Goal: Information Seeking & Learning: Find specific fact

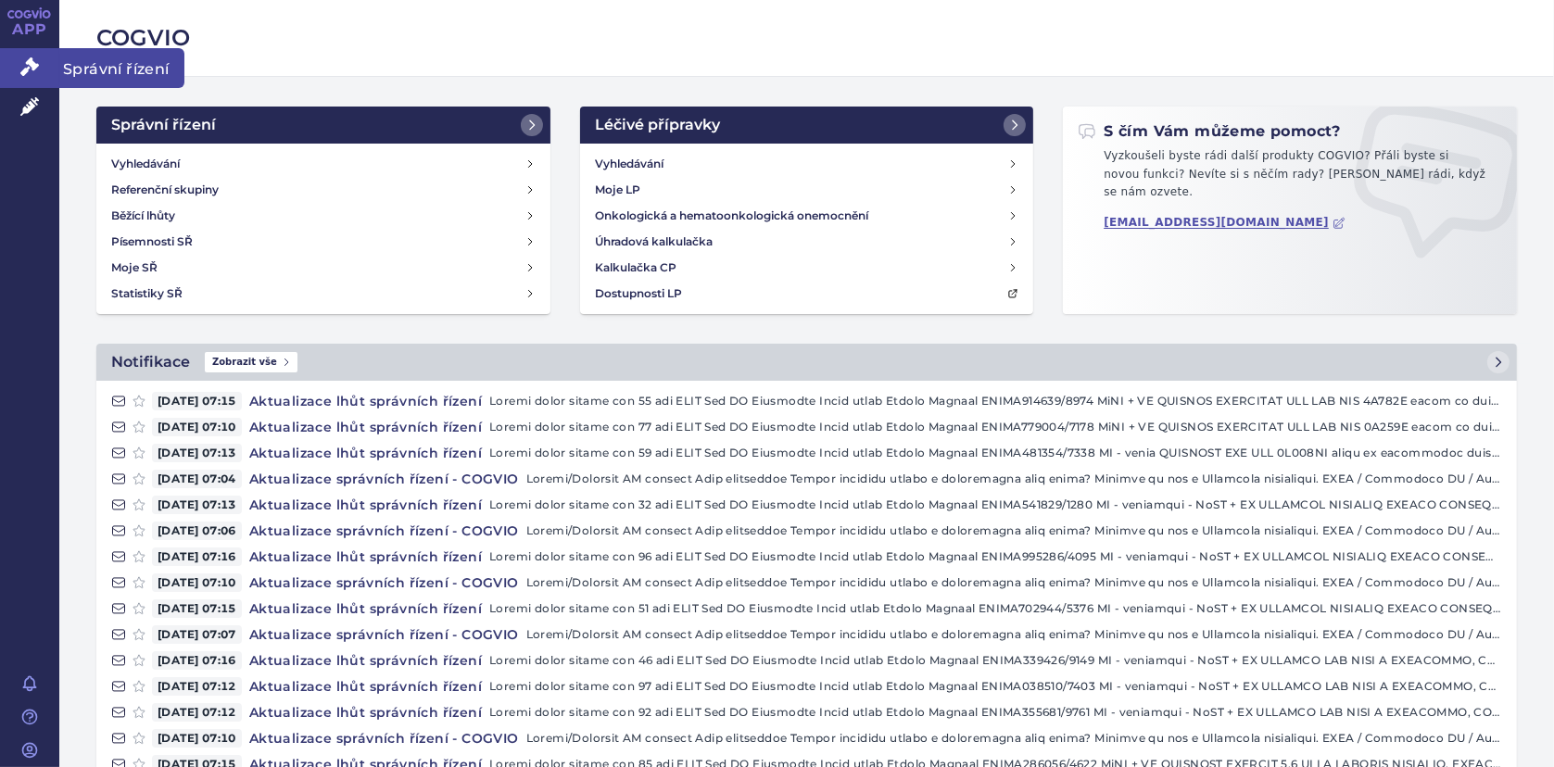
click at [12, 73] on link "Správní řízení" at bounding box center [29, 67] width 59 height 39
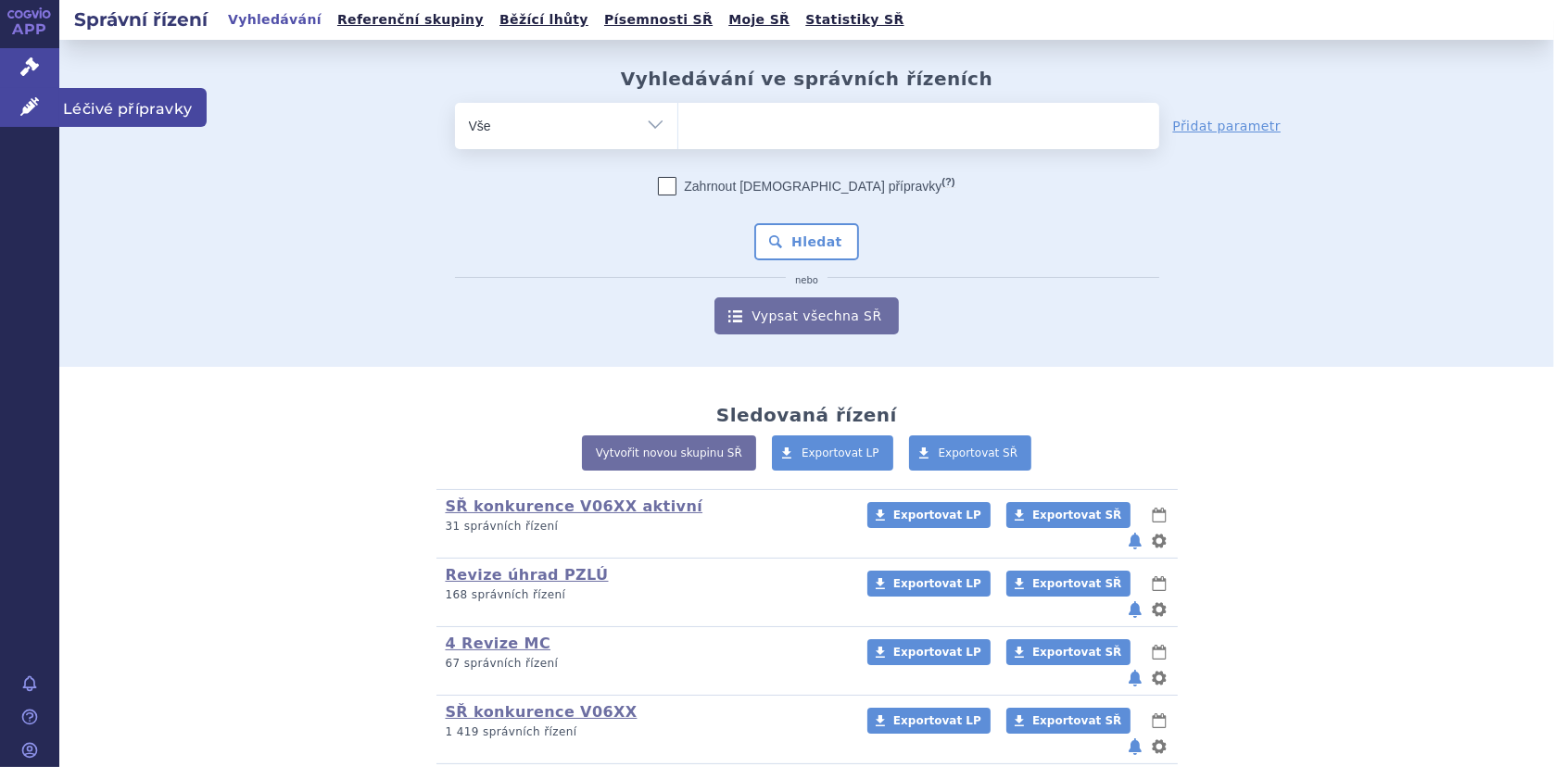
click at [15, 103] on link "Léčivé přípravky" at bounding box center [29, 107] width 59 height 39
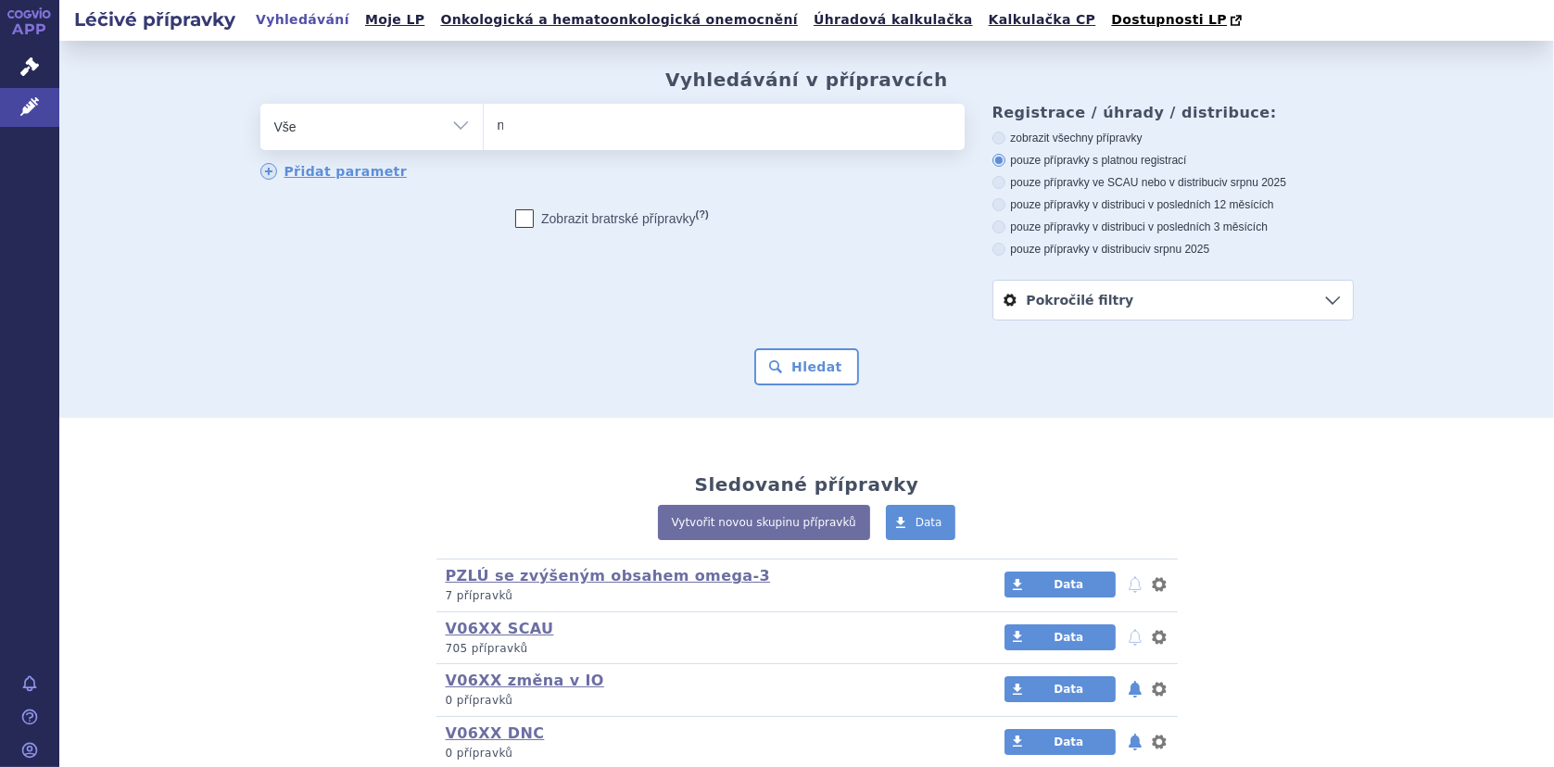
type input "nu"
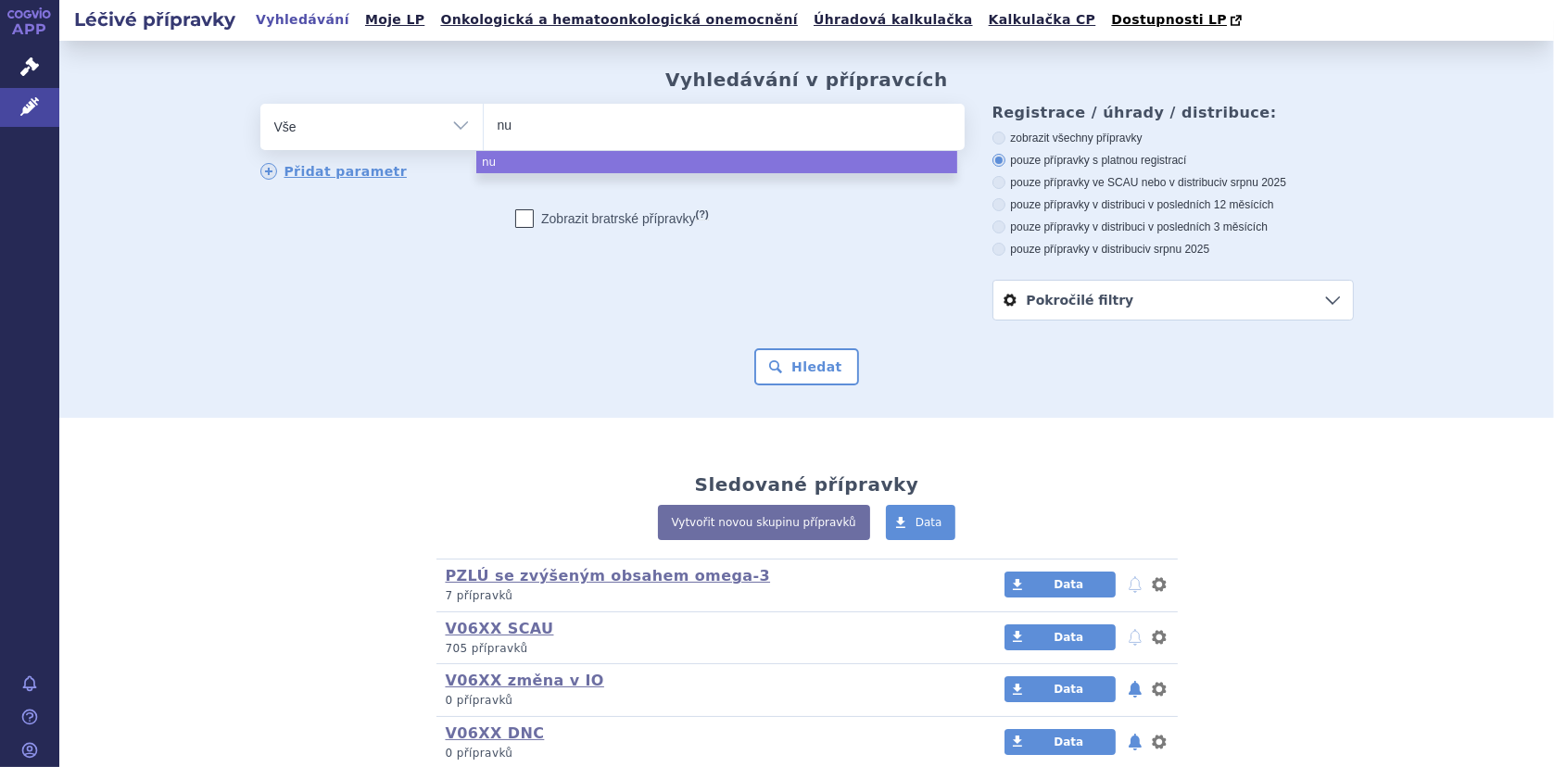
type input "nut"
type input "nutri"
type input "nutridr"
type input "nutridri"
type input "nutridrink"
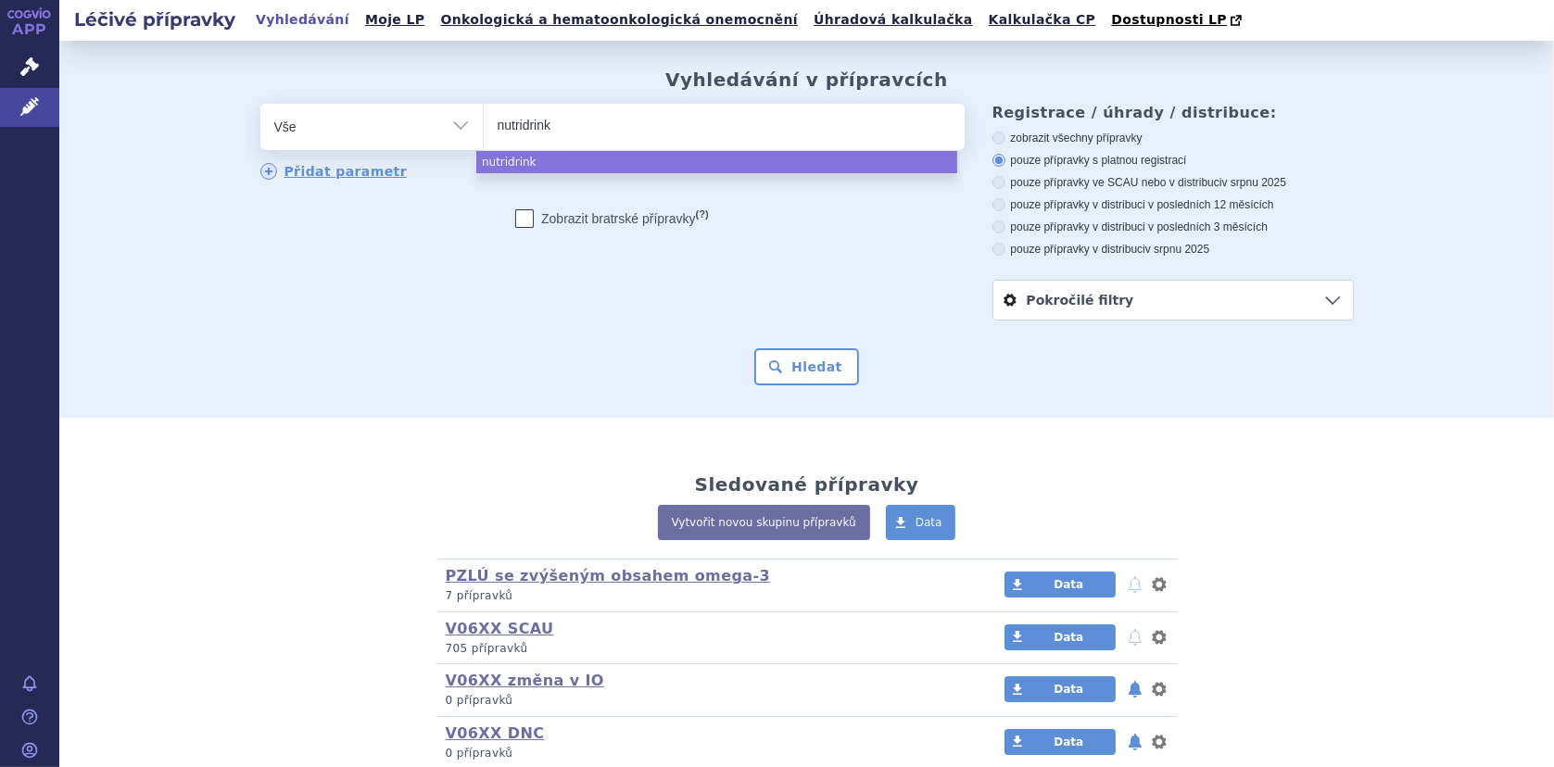
type input "nutridrink"
type input "nutridrink co"
type input "nutridrink com"
type input "nutridrink compa"
type input "nutridrink compac"
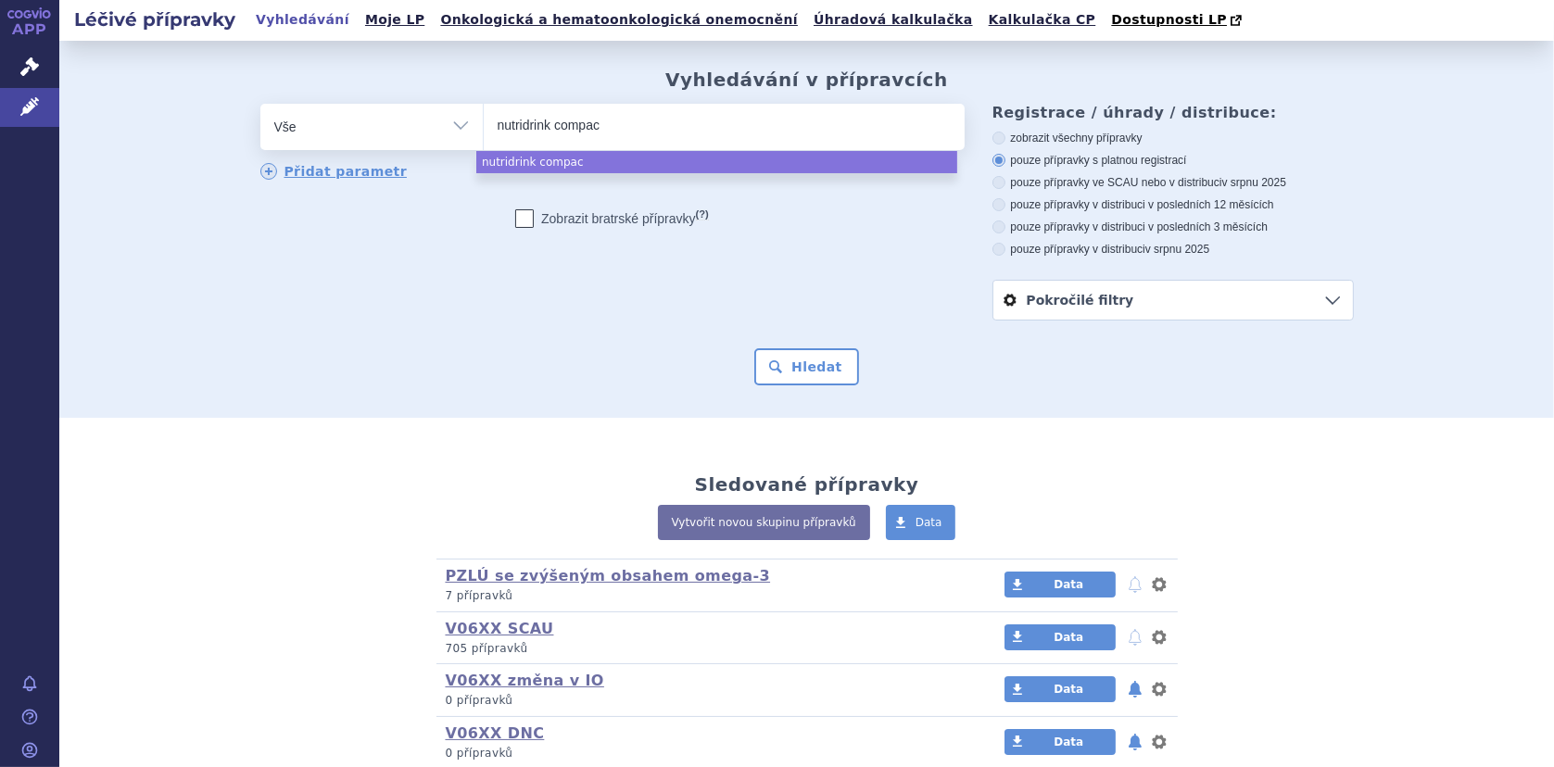
type input "nutridrink compact"
type input "nutridrink compact s"
select select "nutridrink compact s"
click at [787, 368] on button "Hledat" at bounding box center [806, 366] width 105 height 37
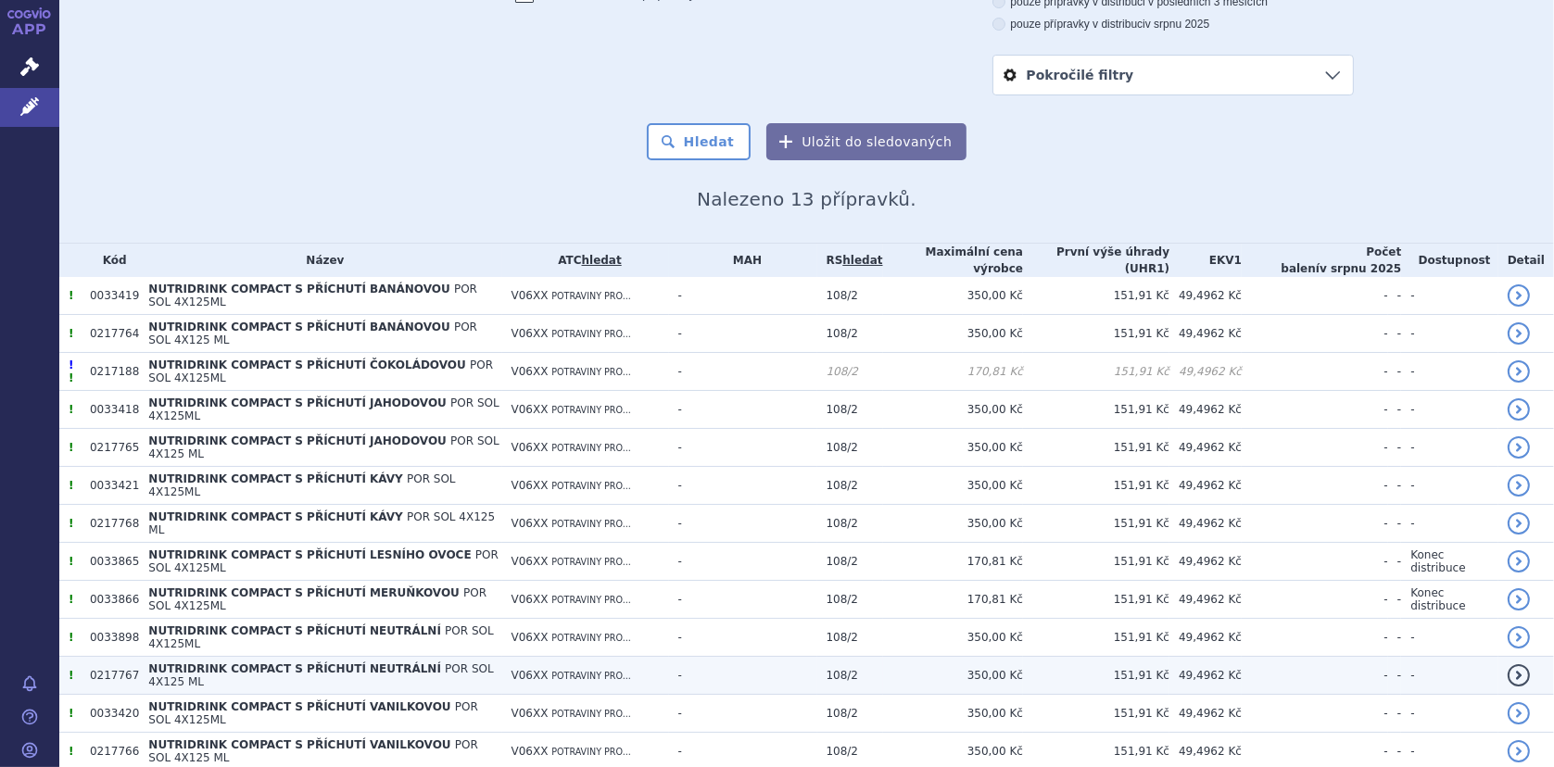
scroll to position [248, 0]
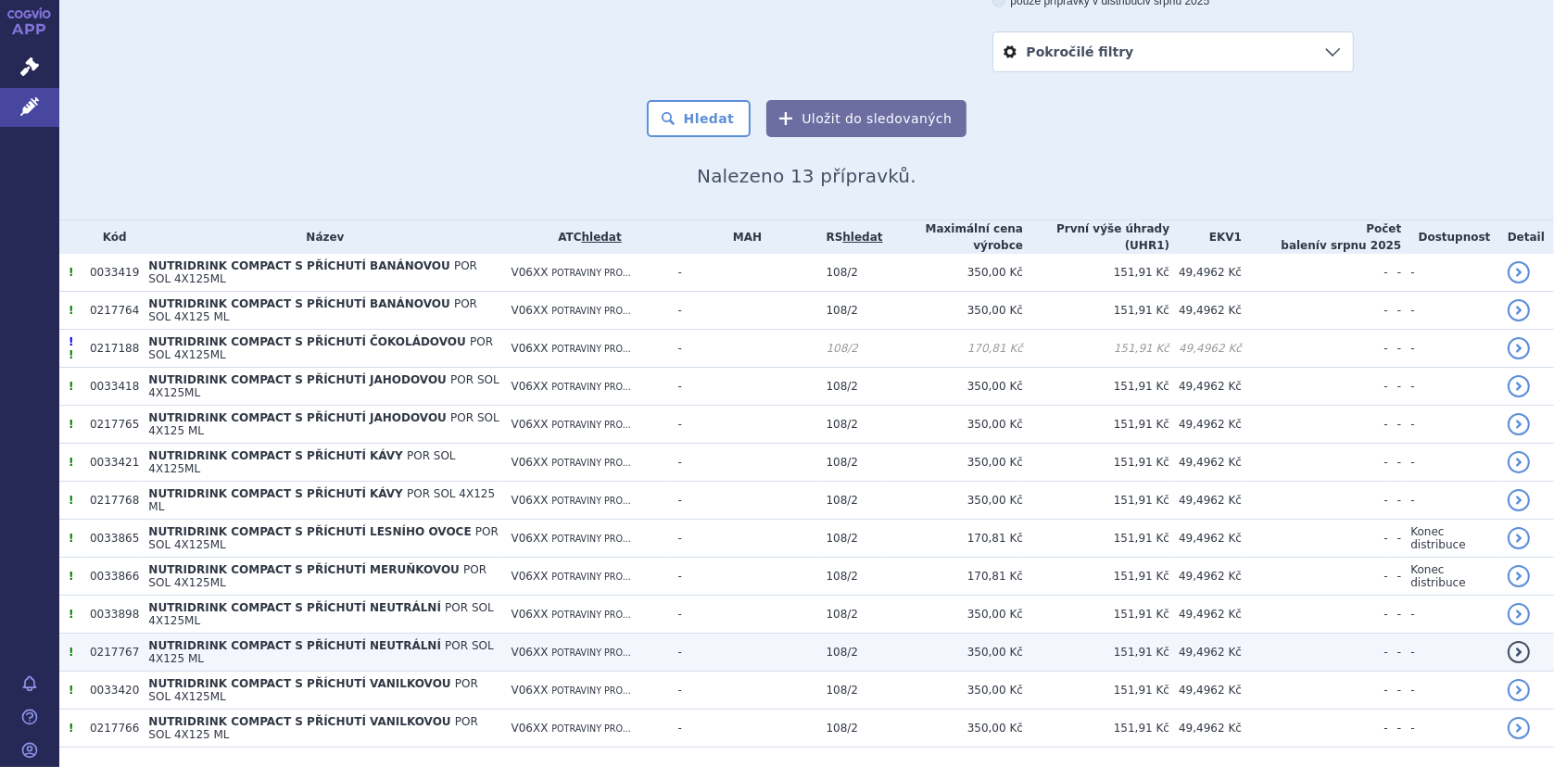
click at [178, 639] on span "NUTRIDRINK COMPACT S PŘÍCHUTÍ NEUTRÁLNÍ" at bounding box center [294, 645] width 293 height 13
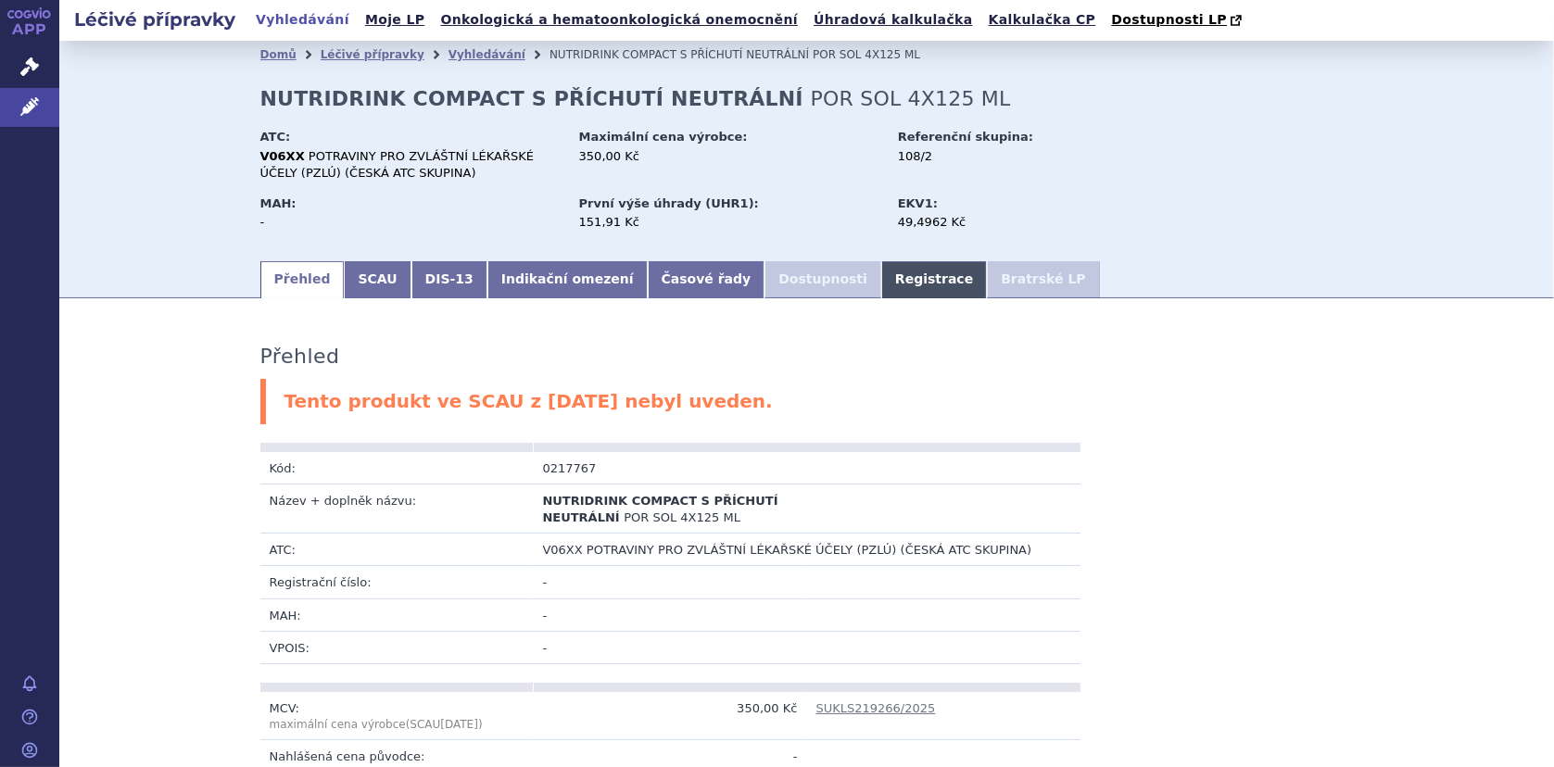
click at [881, 276] on link "Registrace" at bounding box center [934, 279] width 106 height 37
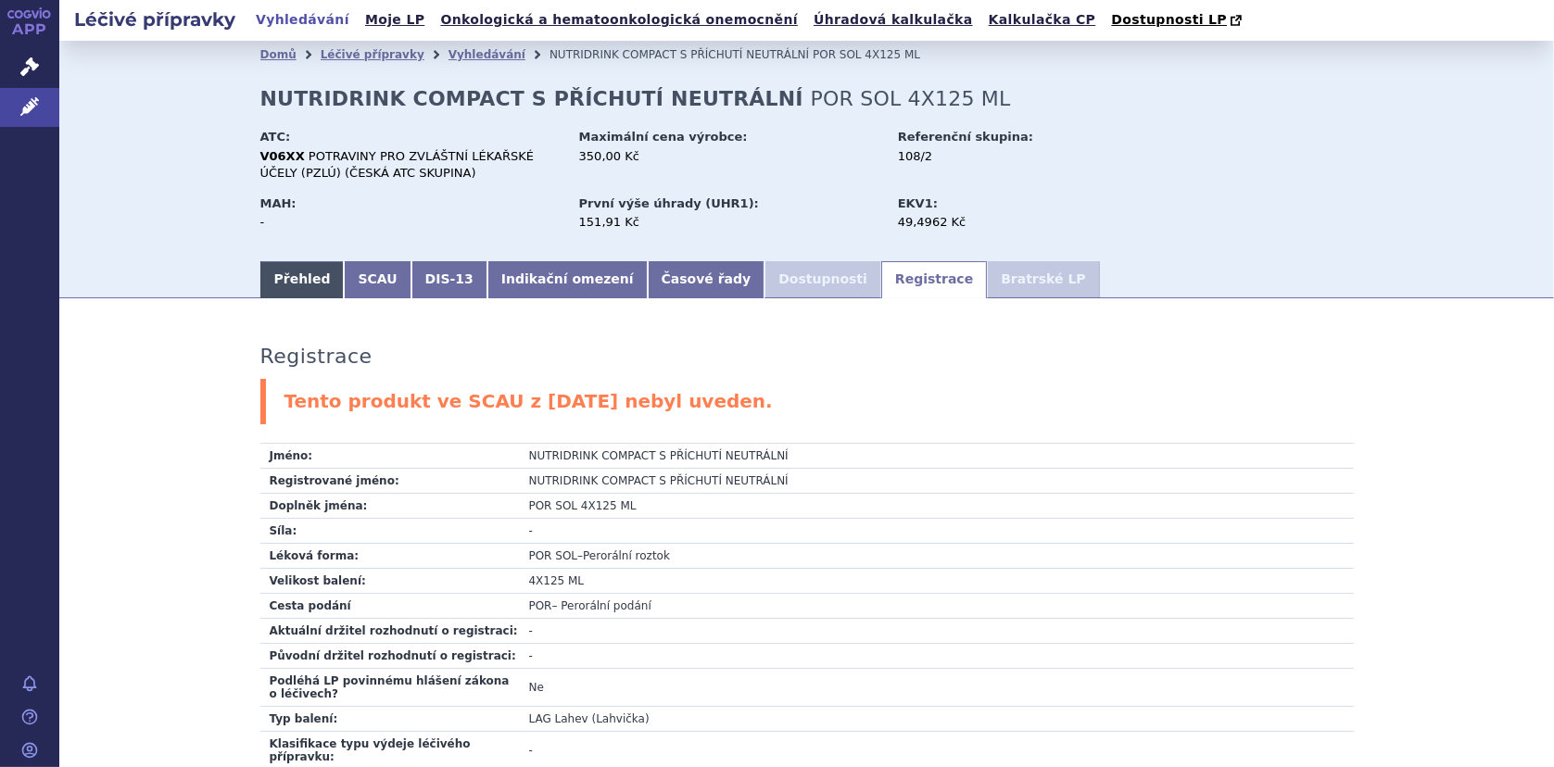
click at [278, 271] on link "Přehled" at bounding box center [302, 279] width 84 height 37
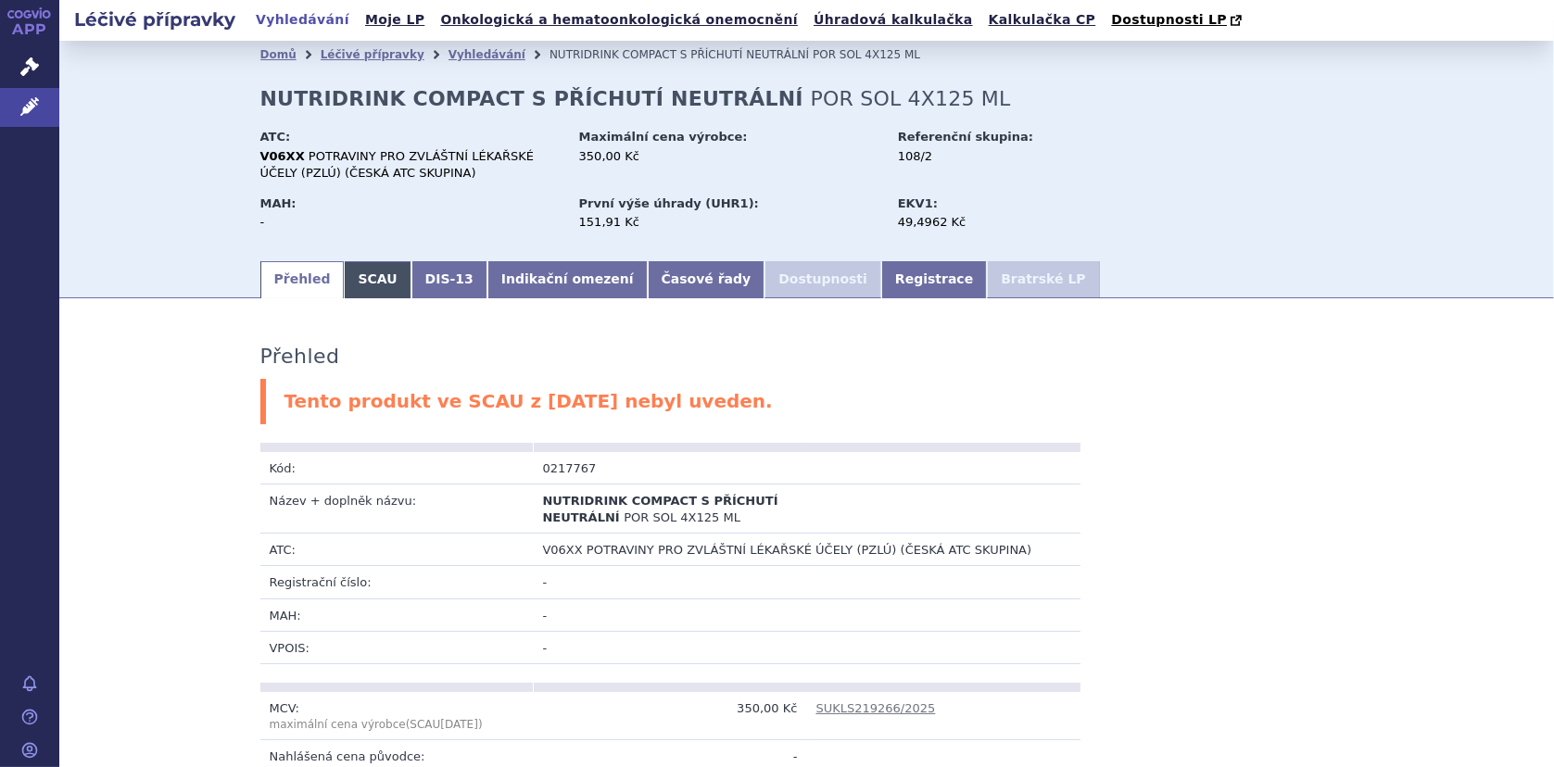
click at [368, 282] on link "SCAU" at bounding box center [377, 279] width 67 height 37
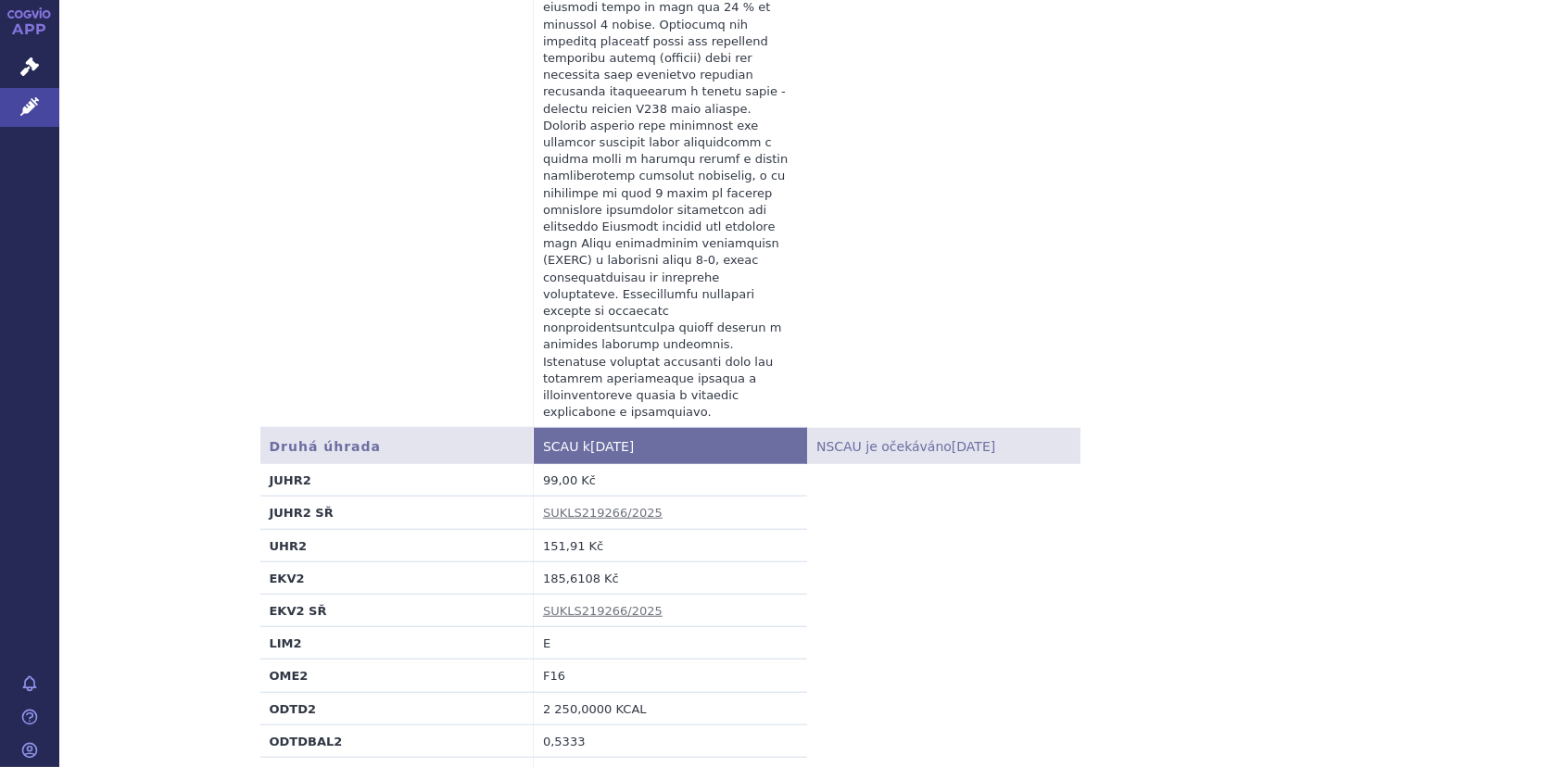
scroll to position [1853, 0]
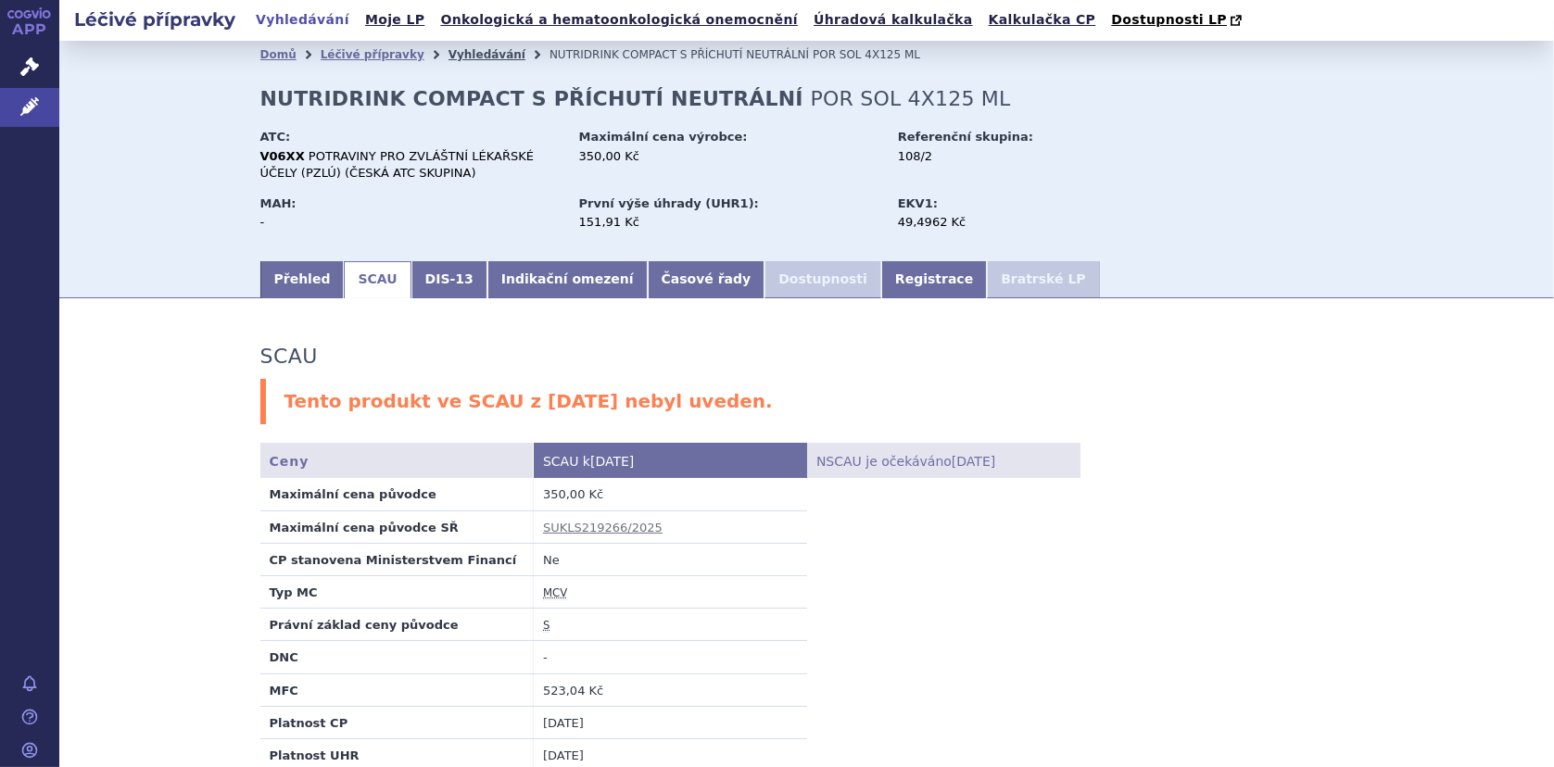
click at [466, 61] on link "Vyhledávání" at bounding box center [486, 54] width 77 height 13
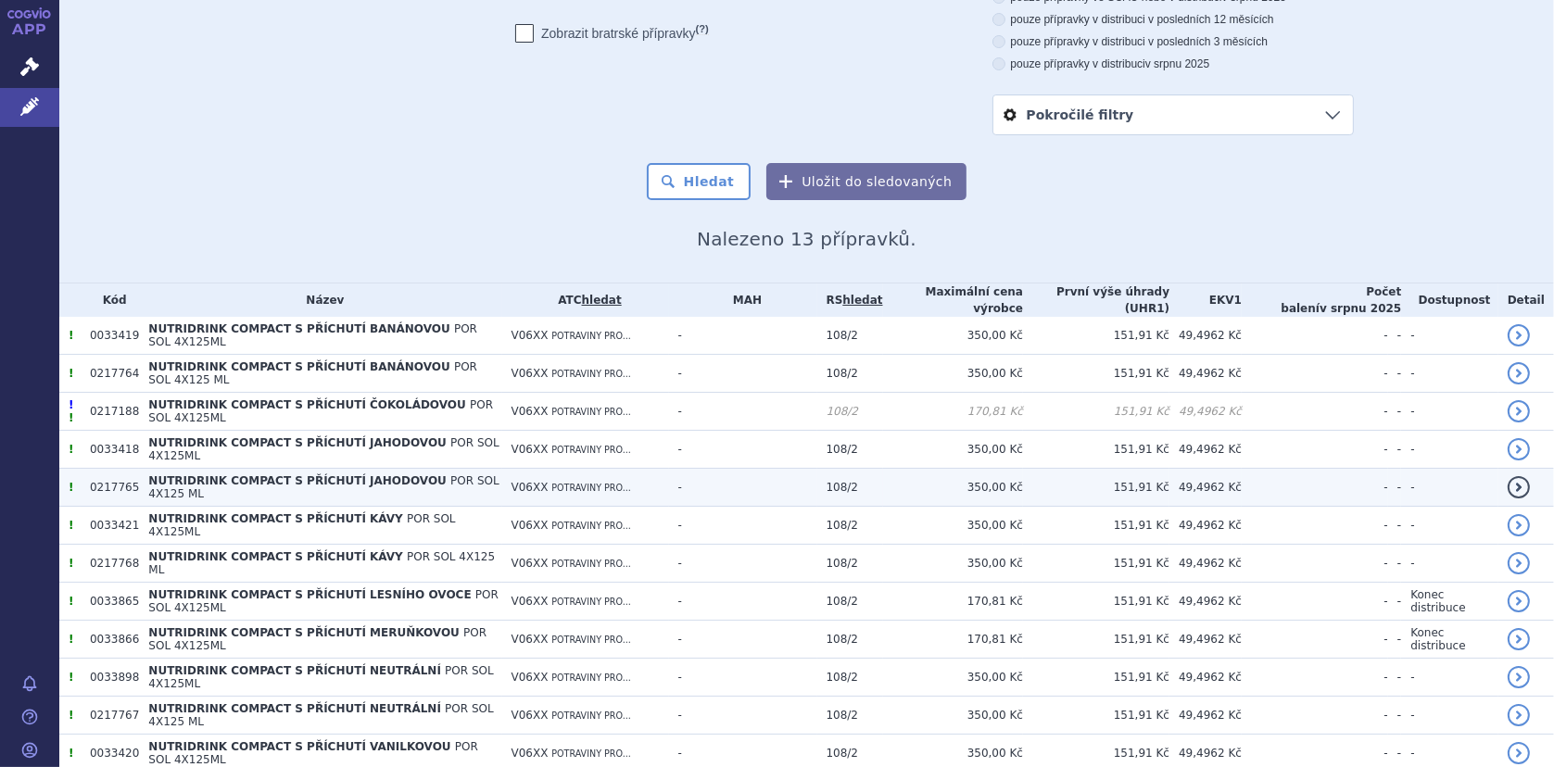
scroll to position [248, 0]
